Goal: Task Accomplishment & Management: Complete application form

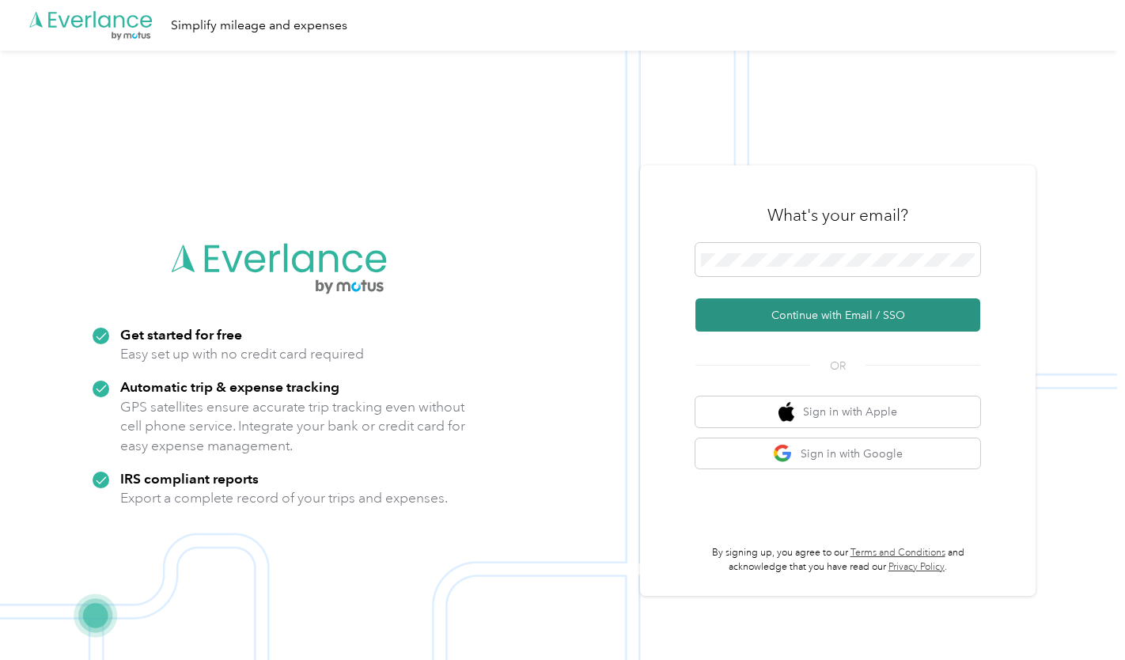
click at [826, 313] on button "Continue with Email / SSO" at bounding box center [838, 314] width 285 height 33
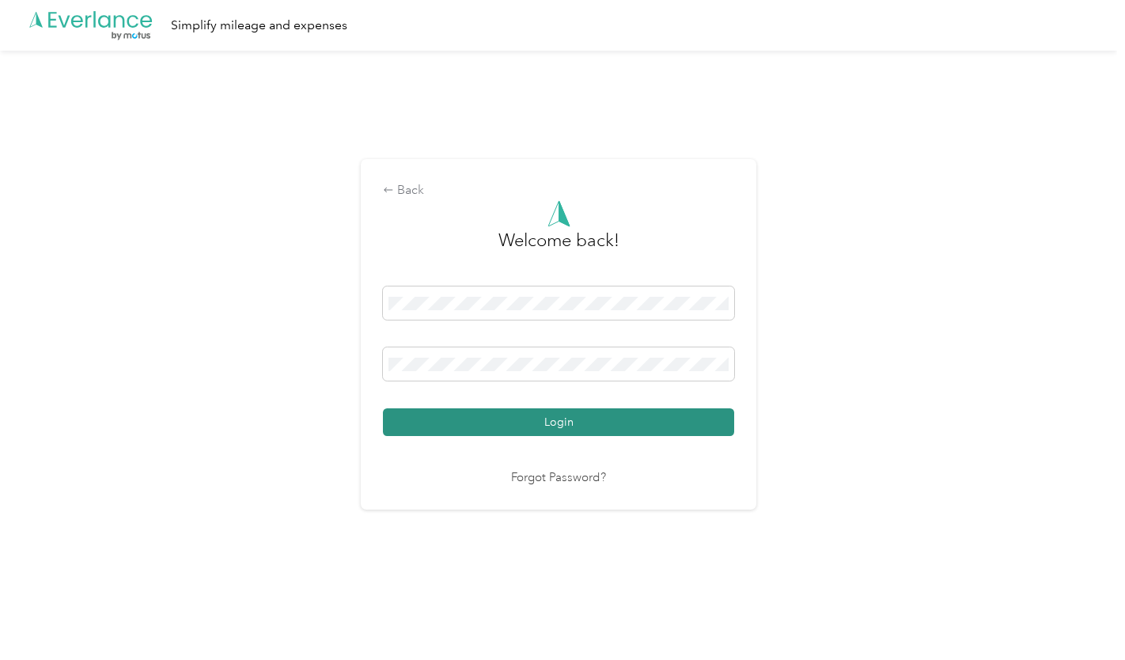
click at [561, 421] on button "Login" at bounding box center [558, 422] width 351 height 28
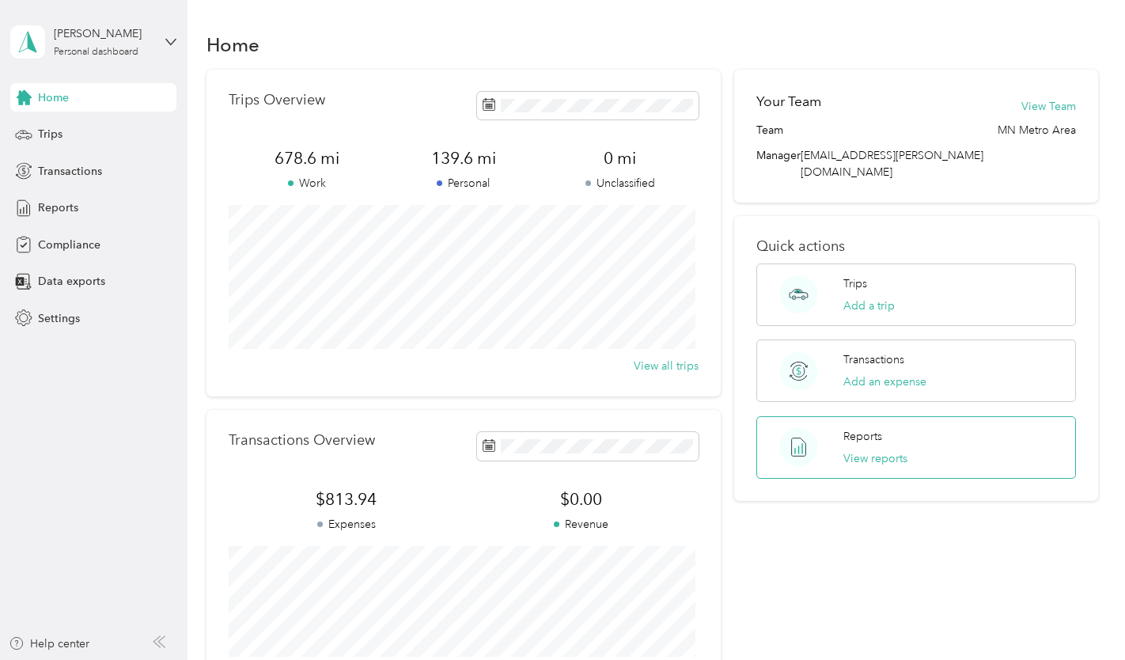
click at [856, 428] on p "Reports" at bounding box center [862, 436] width 39 height 17
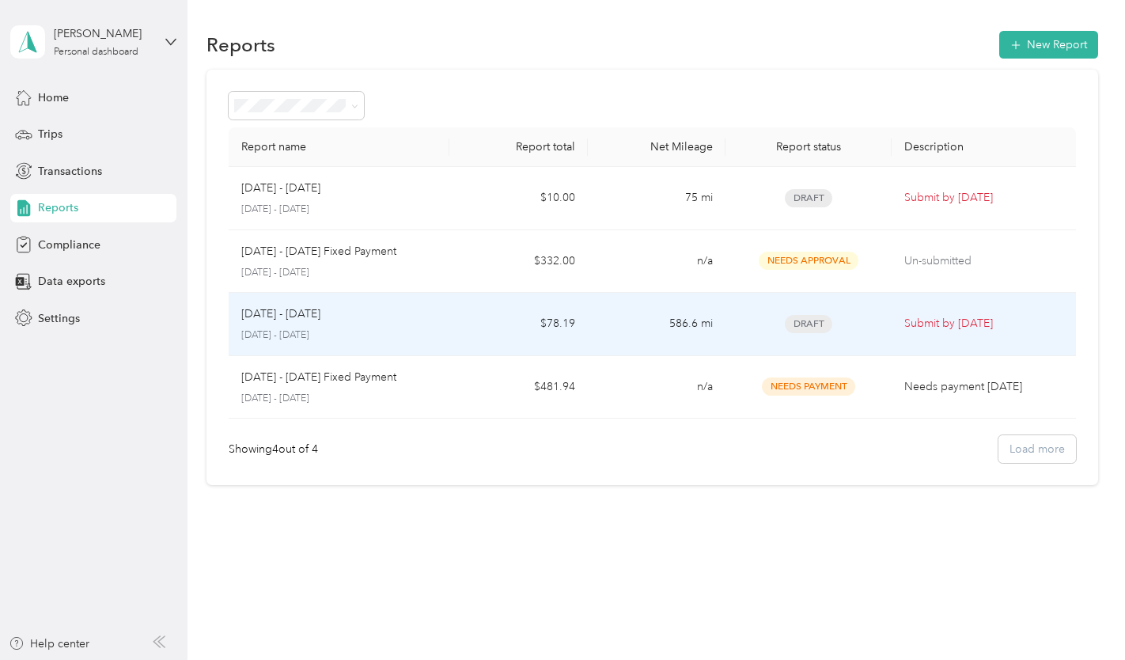
click at [658, 320] on td "586.6 mi" at bounding box center [657, 324] width 138 height 63
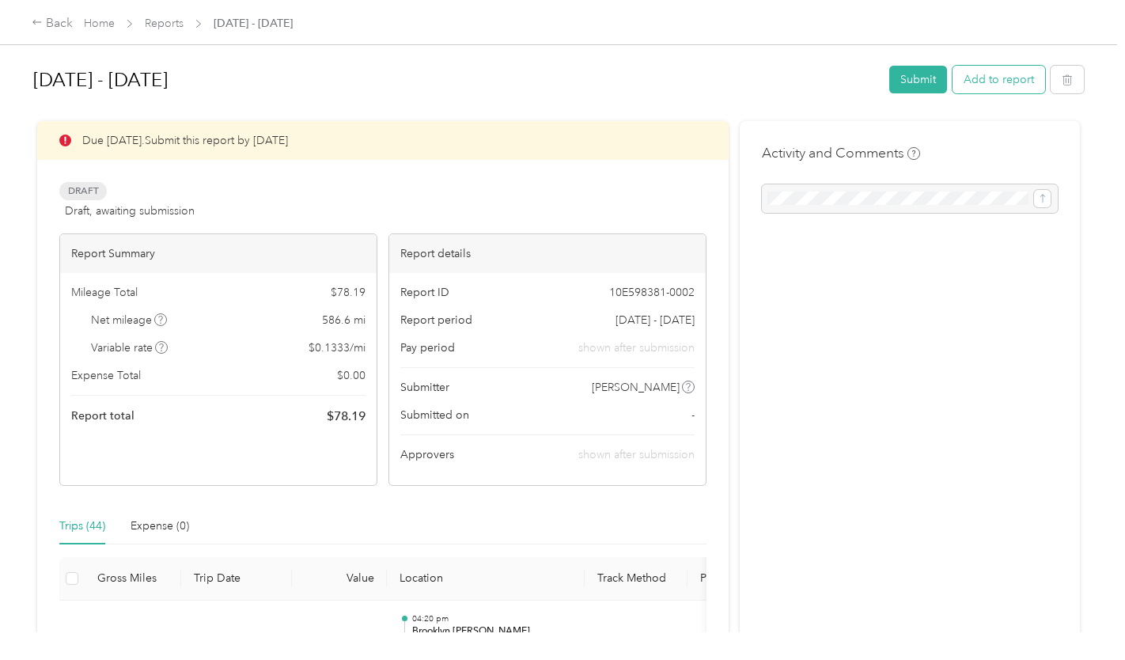
click at [976, 77] on button "Add to report" at bounding box center [999, 80] width 93 height 28
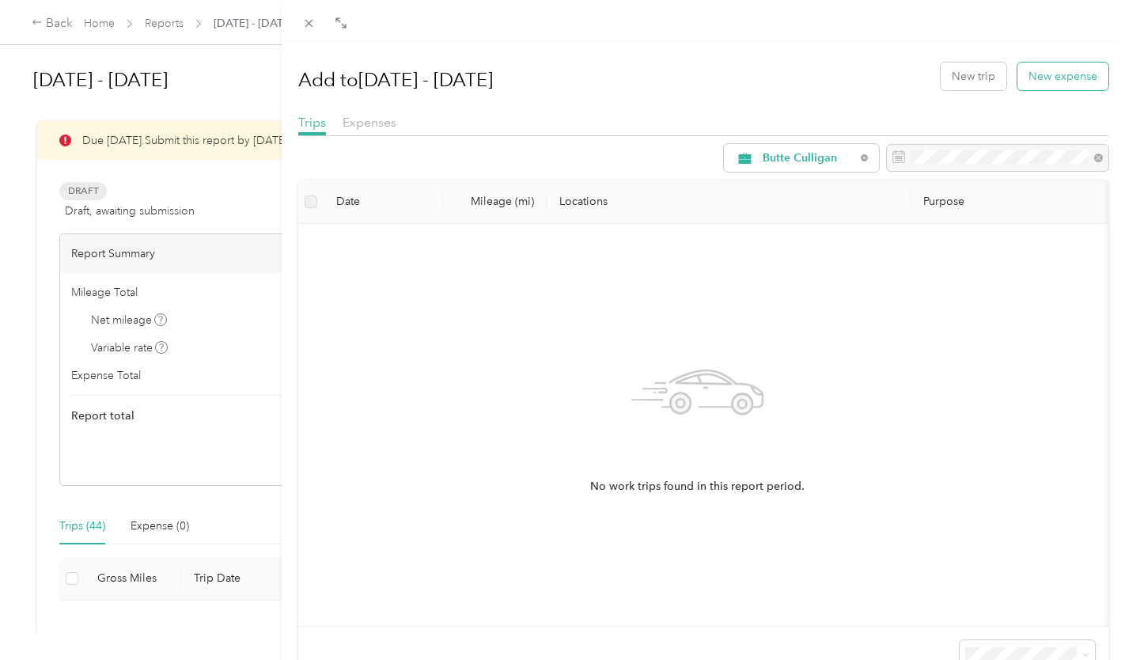
click at [1040, 80] on button "New expense" at bounding box center [1063, 77] width 91 height 28
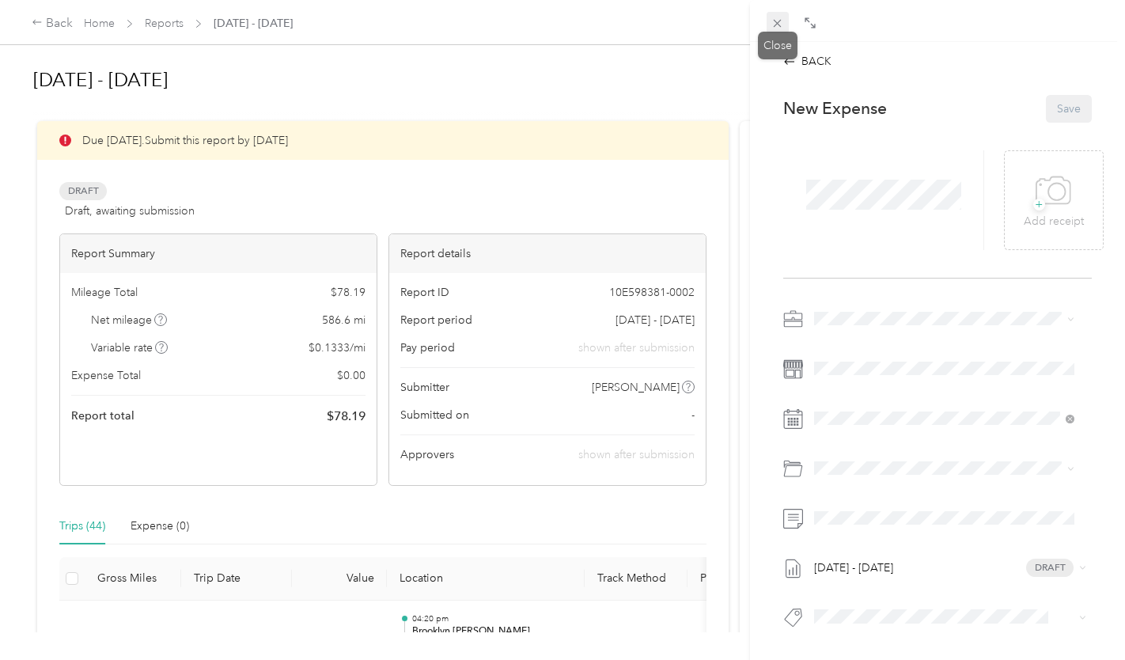
click at [776, 23] on icon at bounding box center [777, 23] width 13 height 13
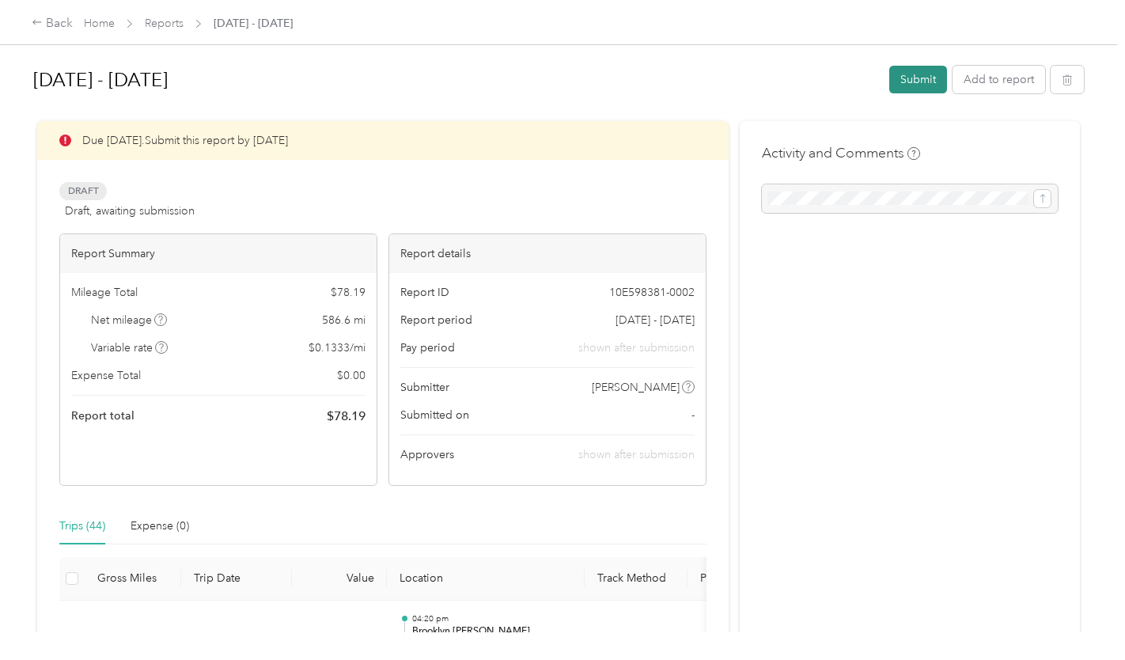
click at [919, 78] on button "Submit" at bounding box center [918, 80] width 58 height 28
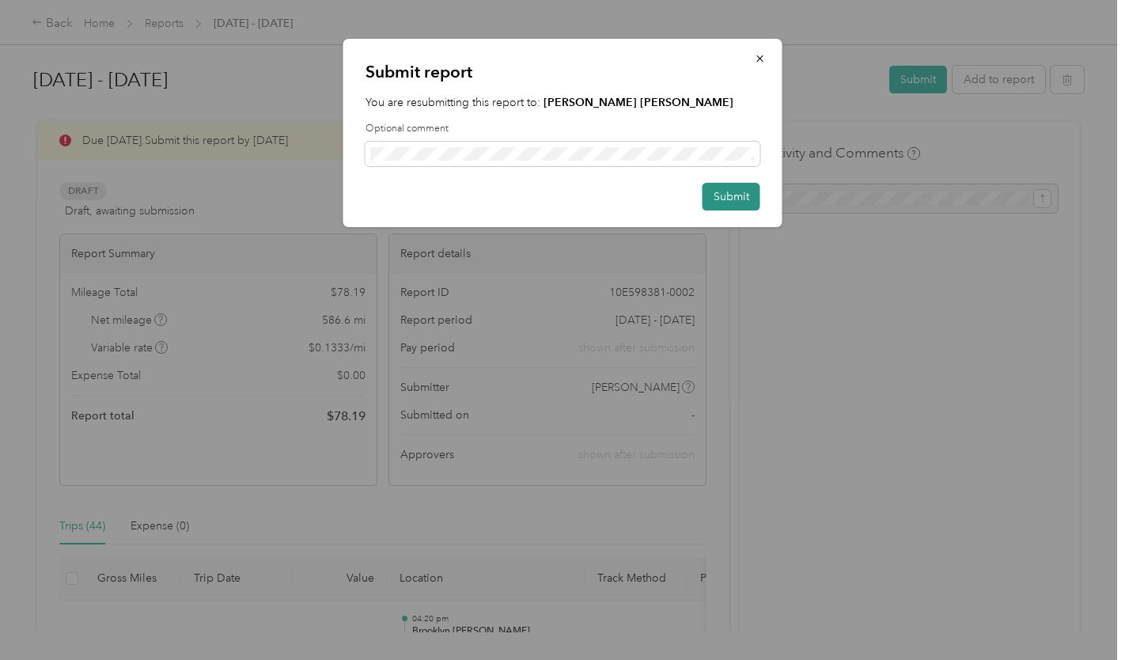
click at [736, 199] on button "Submit" at bounding box center [732, 197] width 58 height 28
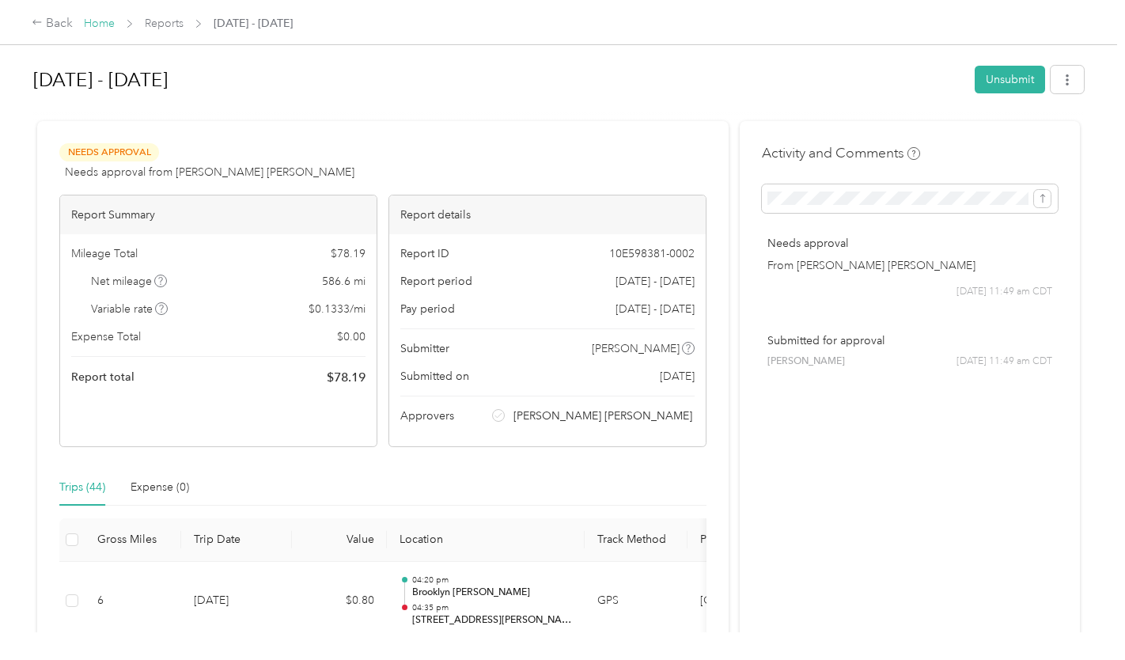
click at [101, 21] on link "Home" at bounding box center [99, 23] width 31 height 13
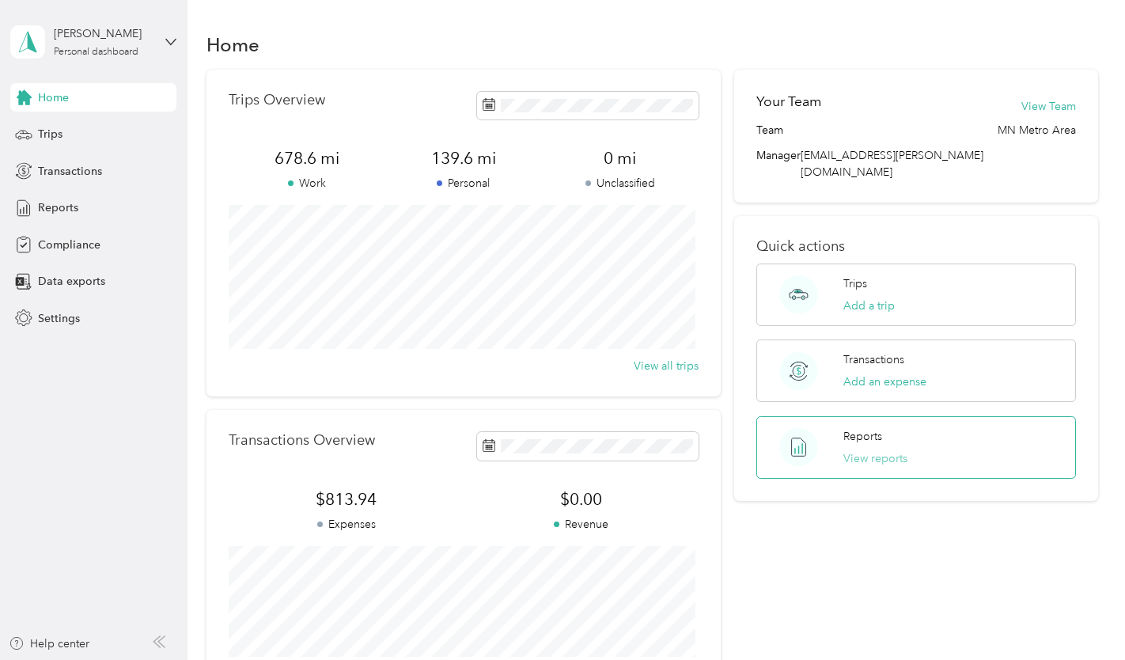
click at [903, 450] on button "View reports" at bounding box center [875, 458] width 64 height 17
